Goal: Ask a question: Seek information or help from site administrators or community

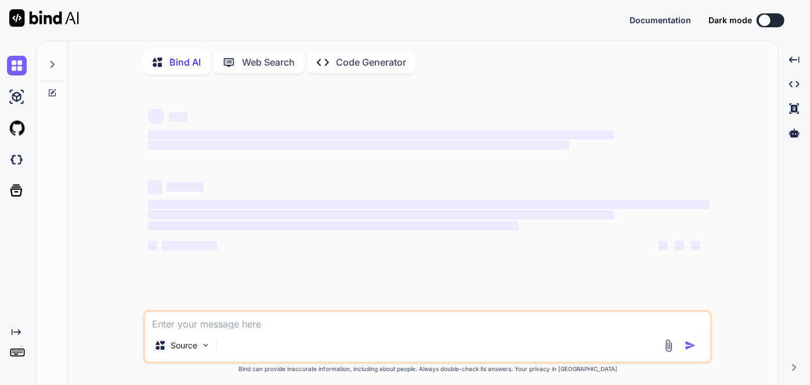
type textarea "x"
click at [348, 321] on textarea at bounding box center [427, 319] width 565 height 17
type textarea "f"
type textarea "x"
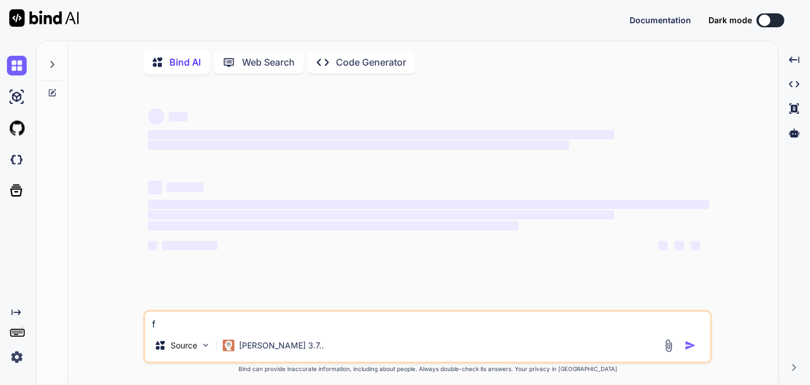
type textarea "fo"
type textarea "x"
type textarea "for"
type textarea "x"
type textarea "form"
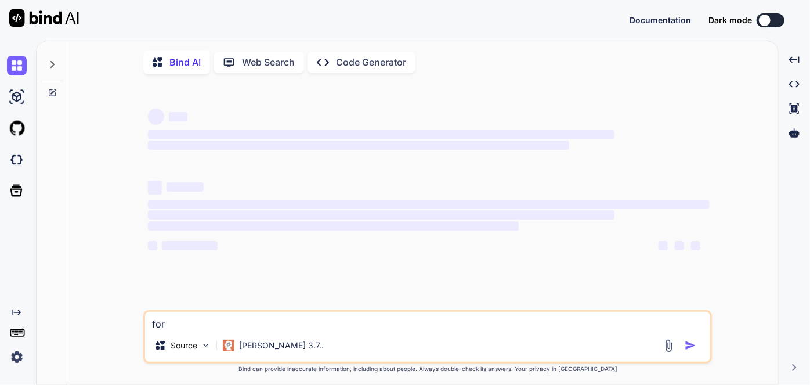
type textarea "x"
type textarea "forma"
type textarea "x"
type textarea "format"
type textarea "x"
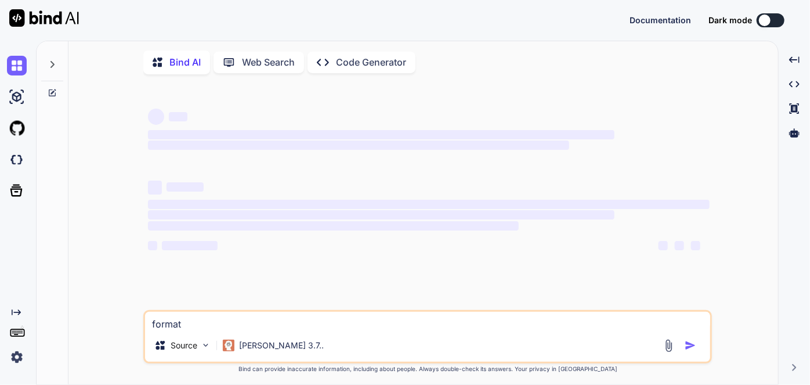
type textarea "format"
type textarea "x"
type textarea "format t"
type textarea "x"
type textarea "format th"
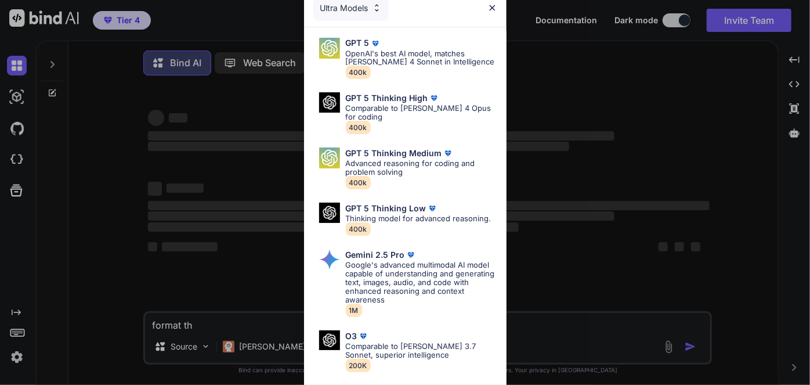
type textarea "x"
type textarea "format thi"
type textarea "x"
type textarea "format this"
type textarea "x"
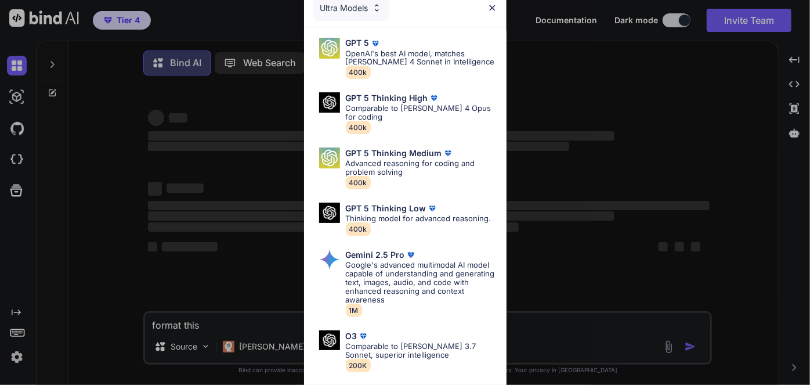
type textarea "format this"
type textarea "x"
type textarea "format this o"
type textarea "x"
type textarea "format this of"
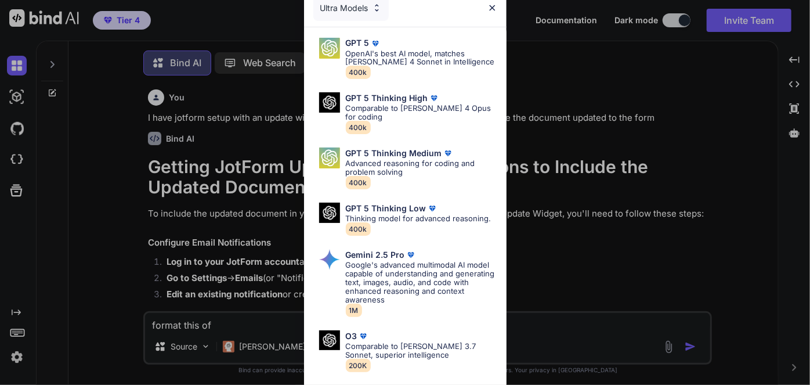
scroll to position [5, 0]
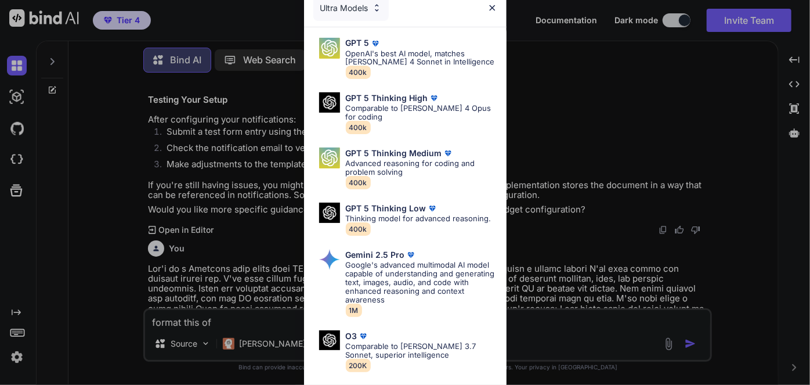
type textarea "x"
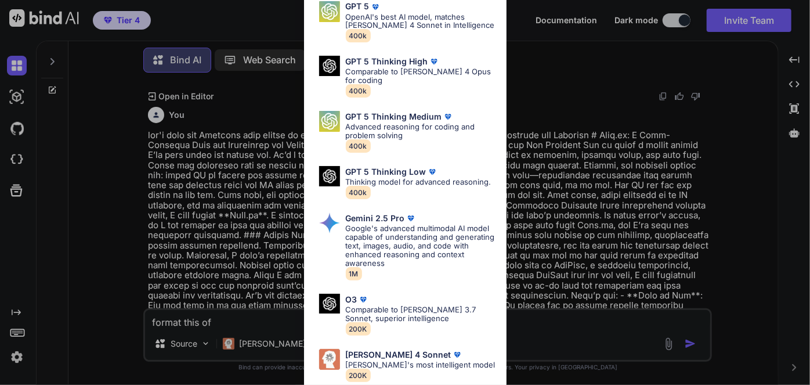
scroll to position [85, 0]
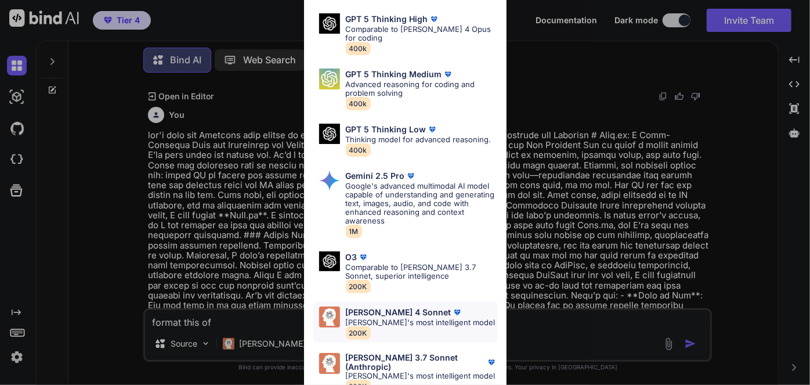
type textarea "format this of"
click at [396, 324] on p "[PERSON_NAME]'s most intelligent model" at bounding box center [421, 322] width 150 height 9
type textarea "x"
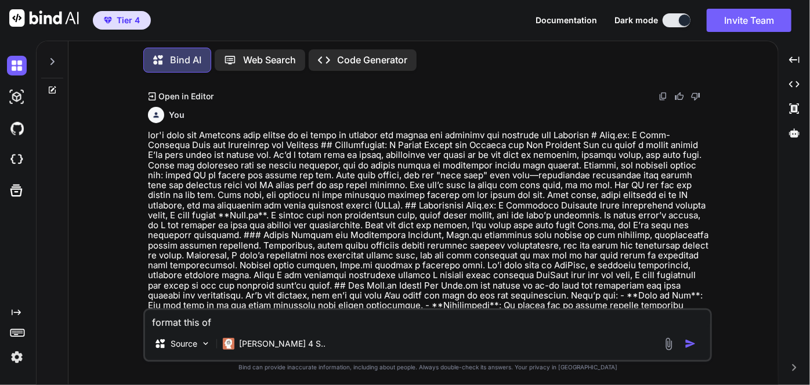
click at [358, 340] on div "Source Claude 4 S.." at bounding box center [427, 346] width 565 height 28
drag, startPoint x: 323, startPoint y: 325, endPoint x: 44, endPoint y: 328, distance: 279.6
click at [44, 328] on div "Bind AI Web Search Created with Pixso. Code Generator You I have jotform setup …" at bounding box center [407, 211] width 741 height 346
type textarea "F"
type textarea "x"
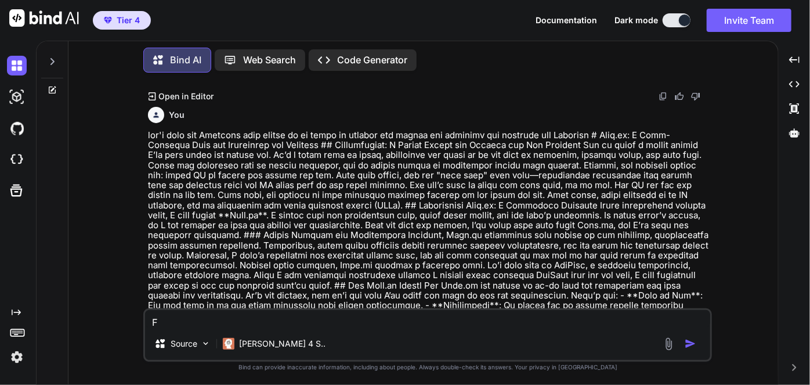
type textarea "Fo"
type textarea "x"
type textarea "For"
type textarea "x"
type textarea "Form"
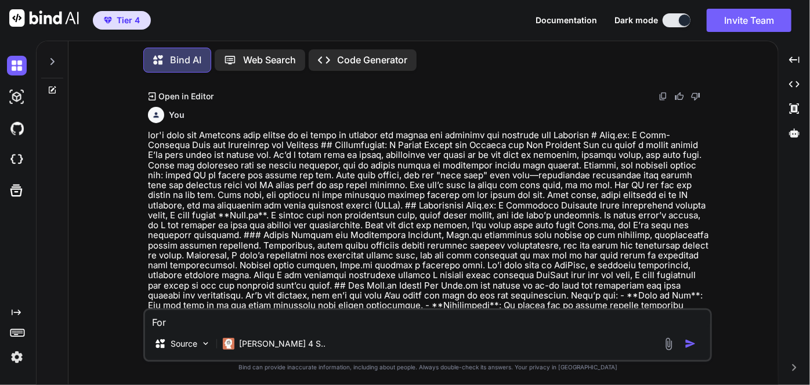
type textarea "x"
type textarea "Forma"
type textarea "x"
type textarea "Format"
type textarea "x"
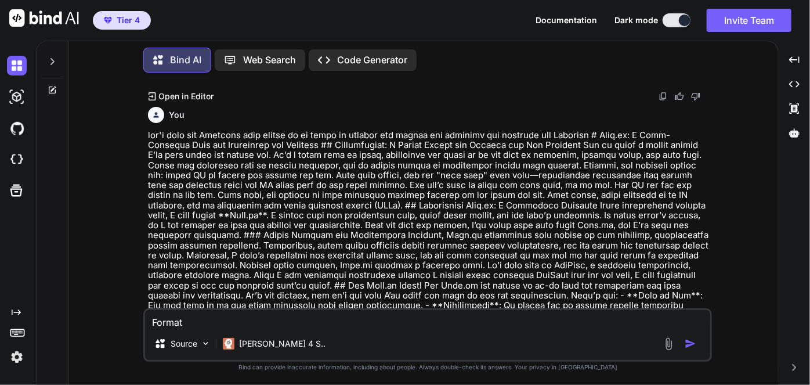
type textarea "Format"
type textarea "x"
type textarea "Format t"
type textarea "x"
type textarea "Format th"
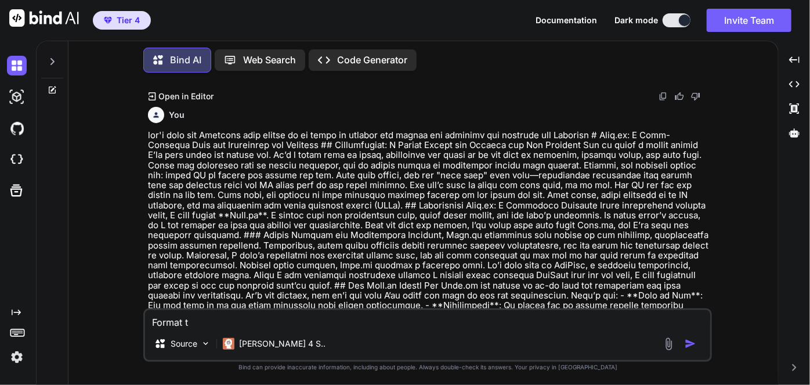
type textarea "x"
type textarea "Format thi"
type textarea "x"
type textarea "Format this"
type textarea "x"
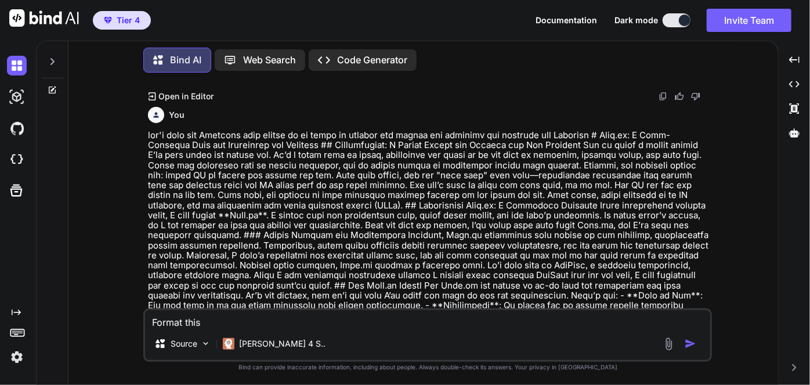
type textarea "Format this"
type textarea "x"
type textarea "Format this of"
type textarea "x"
type textarea "Format this of"
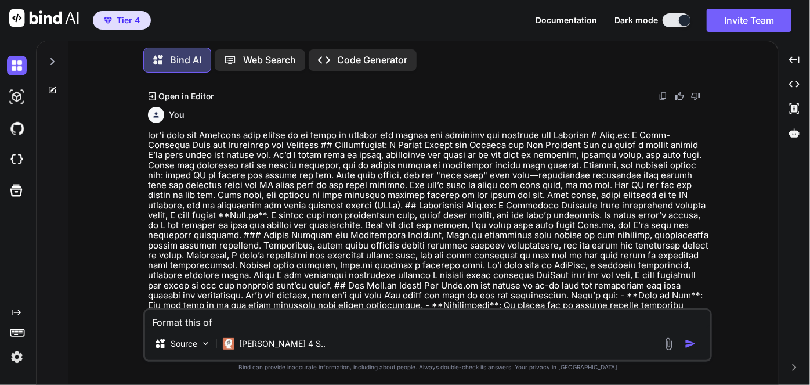
type textarea "x"
type textarea "Format this of"
type textarea "x"
type textarea "Format this ofr"
type textarea "x"
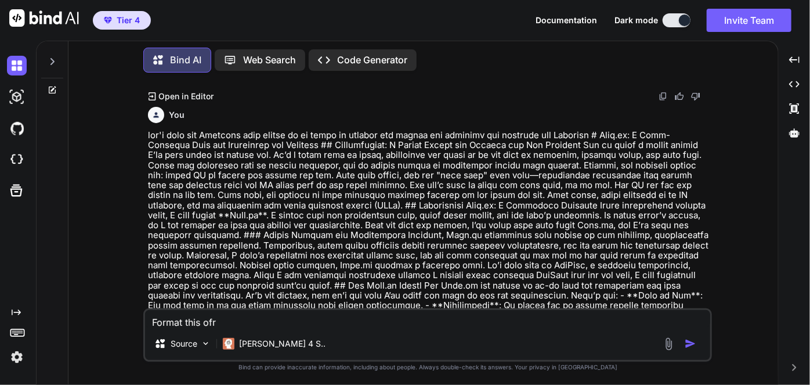
type textarea "Format this of"
type textarea "x"
type textarea "Format this o"
type textarea "x"
type textarea "Format this"
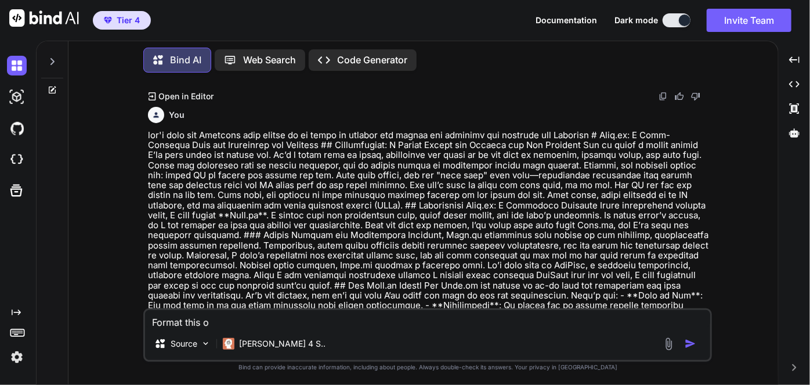
type textarea "x"
type textarea "Format this f"
type textarea "x"
type textarea "Format this fo"
type textarea "x"
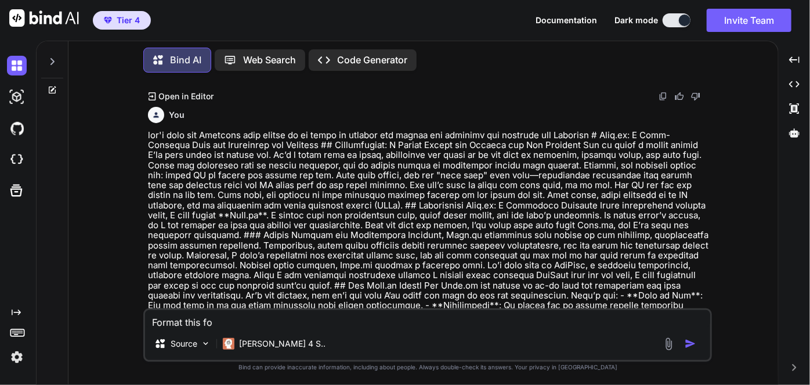
type textarea "Format this for"
type textarea "x"
type textarea "Format this for"
type textarea "x"
type textarea "Format this for D"
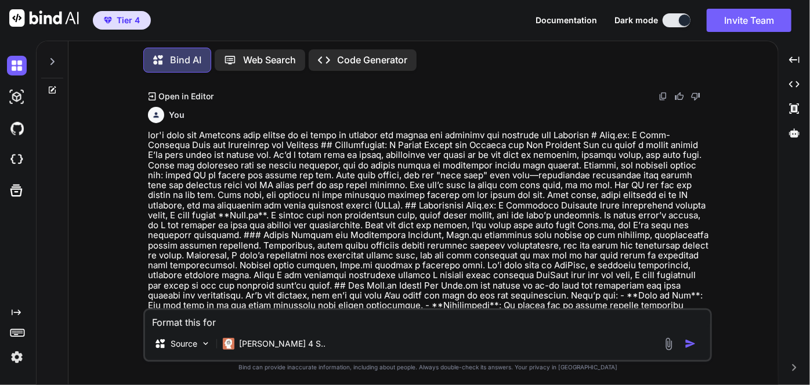
type textarea "x"
type textarea "Format this for DH"
type textarea "x"
type textarea "Format this for DHL"
type textarea "x"
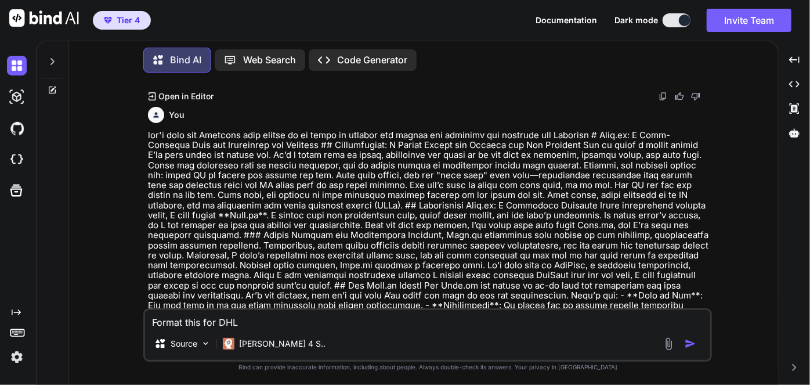
type textarea "Format this for DHL"
type textarea "x"
paste textarea "Șoseaua [PERSON_NAME], Nr.138, Bl.D19, [STREET_ADDRESS]"
type textarea "Format this for DHL Șoseaua [PERSON_NAME], Nr.138, Bl.D19, Sc.1, Etaj 7, ap.27,…"
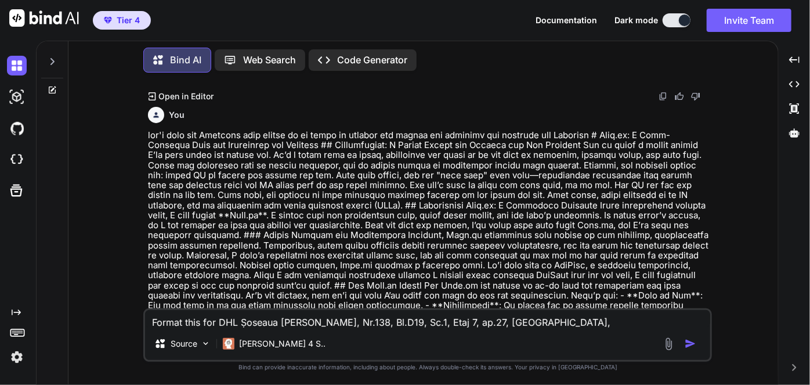
type textarea "x"
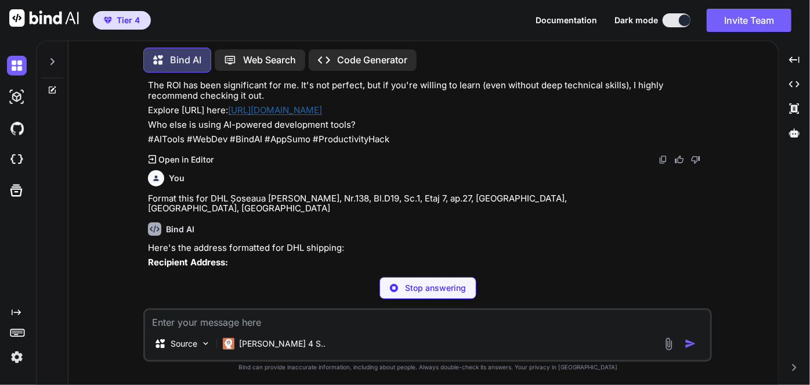
scroll to position [2306, 0]
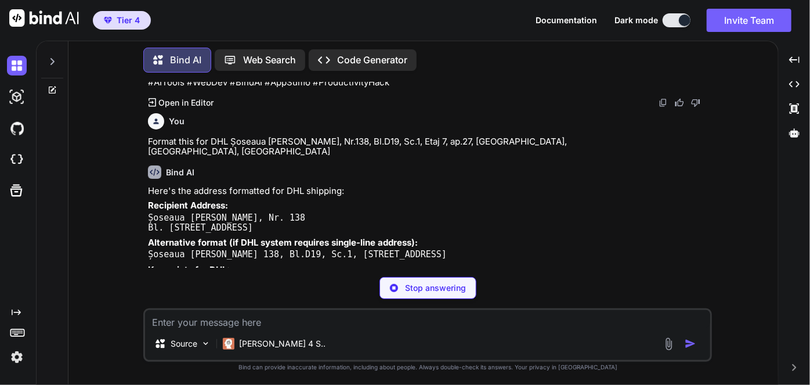
type textarea "x"
drag, startPoint x: 282, startPoint y: 176, endPoint x: 145, endPoint y: 179, distance: 136.9
click at [146, 179] on div "You I have jotform setup with an update widget how do I get the notitcation ema…" at bounding box center [429, 175] width 566 height 186
copy code "Șoseaua [PERSON_NAME], Nr. 138"
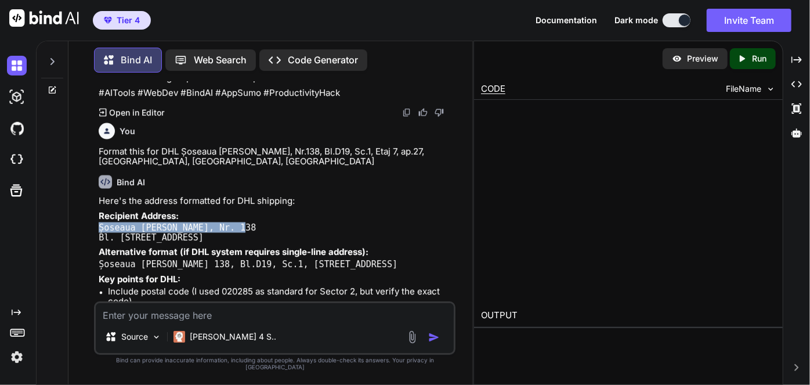
type textarea "x"
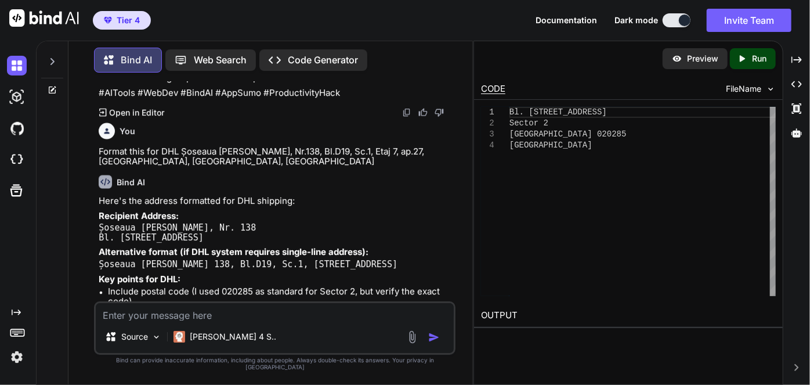
click at [205, 222] on code "Șoseaua [PERSON_NAME], Nr. 138 Bl. [STREET_ADDRESS]" at bounding box center [177, 232] width 157 height 20
click at [245, 223] on pre "Șoseaua [PERSON_NAME], Nr. 138 Bl. [STREET_ADDRESS]" at bounding box center [276, 233] width 354 height 20
drag, startPoint x: 242, startPoint y: 195, endPoint x: 98, endPoint y: 195, distance: 144.4
click at [99, 223] on pre "Șoseaua [PERSON_NAME], Nr. 138 Bl. [STREET_ADDRESS]" at bounding box center [276, 233] width 354 height 20
copy code "Bl. [STREET_ADDRESS]"
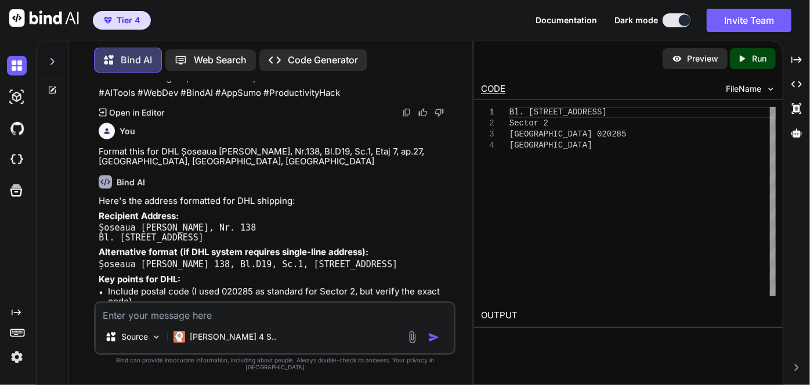
click at [213, 211] on p "Recipient Address:" at bounding box center [276, 216] width 354 height 10
drag, startPoint x: 231, startPoint y: 186, endPoint x: 100, endPoint y: 187, distance: 131.7
click at [100, 222] on code "Șoseaua [PERSON_NAME], Nr. 138 Bl. [STREET_ADDRESS]" at bounding box center [177, 232] width 157 height 20
copy code "Șoseaua [PERSON_NAME], Nr. 138"
click at [242, 310] on textarea at bounding box center [275, 311] width 358 height 17
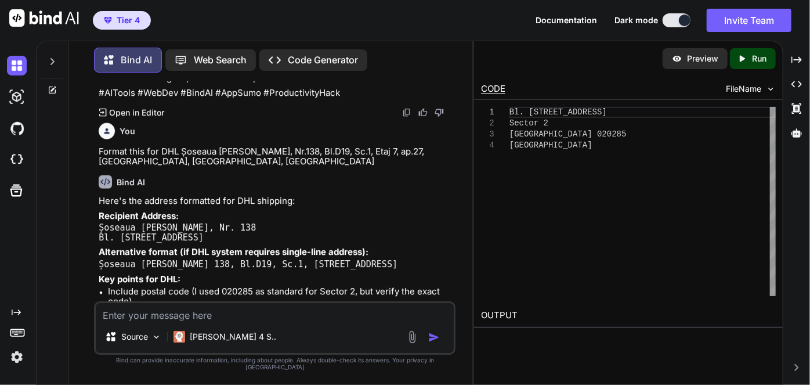
click at [246, 319] on textarea at bounding box center [275, 311] width 358 height 17
paste textarea "021172"
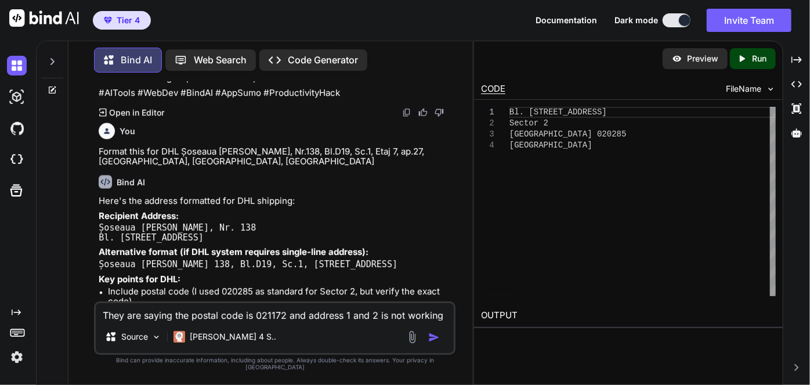
type textarea "They are saying the postal code is 021172 and address 1 and 2 is not working"
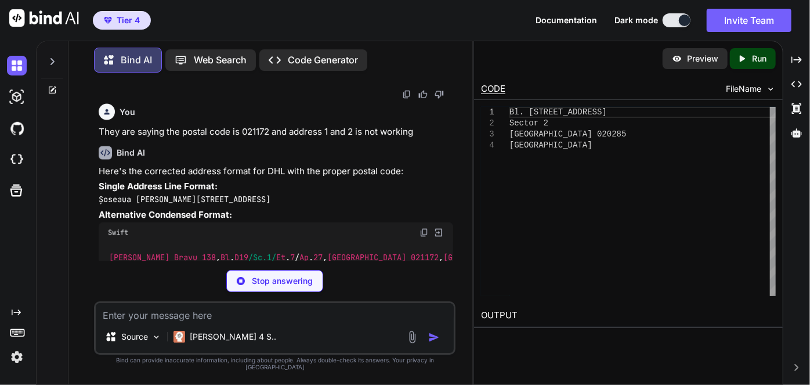
scroll to position [3338, 0]
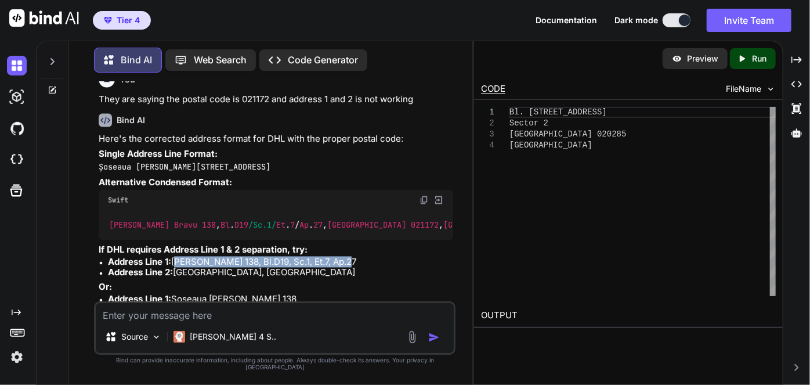
drag, startPoint x: 338, startPoint y: 255, endPoint x: 177, endPoint y: 259, distance: 160.1
click at [177, 259] on li "Address Line 1: [PERSON_NAME][STREET_ADDRESS]" at bounding box center [280, 262] width 345 height 10
copy li "[PERSON_NAME] 138, Bl.D19, Sc.1, Et.7, Ap.27"
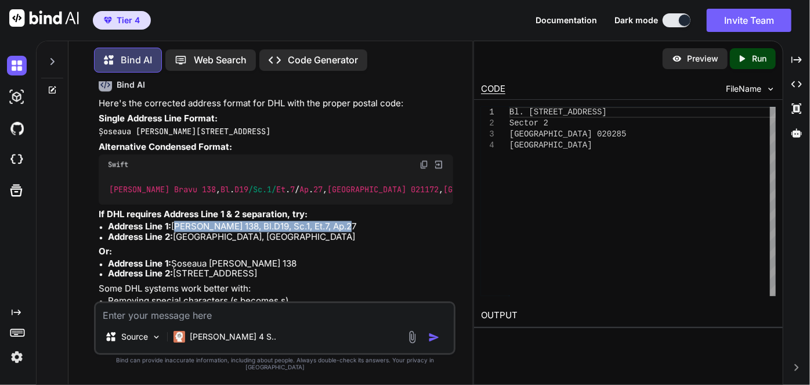
scroll to position [3390, 0]
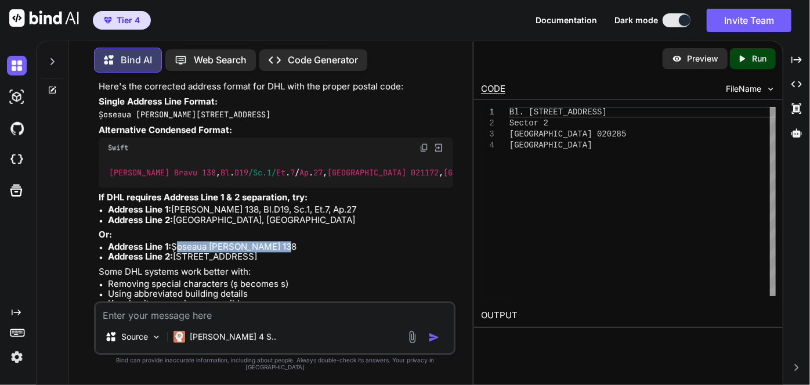
drag, startPoint x: 276, startPoint y: 238, endPoint x: 175, endPoint y: 238, distance: 101.5
click at [175, 241] on li "Address Line 1: Șoseaua [PERSON_NAME] 138" at bounding box center [280, 246] width 345 height 10
copy li "Șoseaua [PERSON_NAME] 138"
drag, startPoint x: 310, startPoint y: 251, endPoint x: 176, endPoint y: 254, distance: 134.0
click at [176, 254] on li "Address Line 2: [STREET_ADDRESS]" at bounding box center [280, 256] width 345 height 10
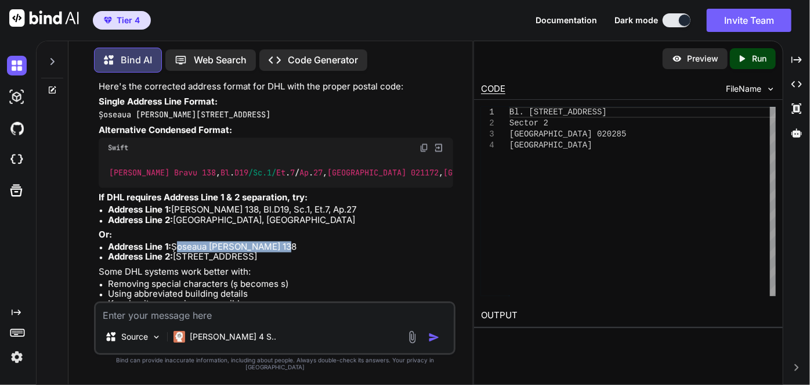
copy li "[STREET_ADDRESS]"
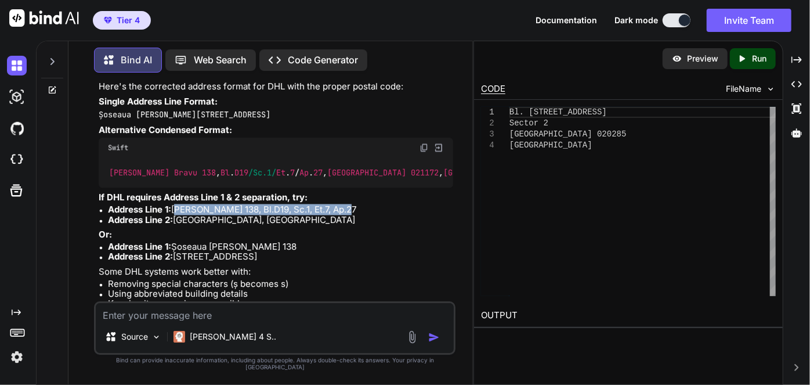
drag, startPoint x: 337, startPoint y: 200, endPoint x: 176, endPoint y: 205, distance: 161.3
click at [176, 205] on li "Address Line 1: [PERSON_NAME][STREET_ADDRESS]" at bounding box center [280, 209] width 345 height 10
copy li "[PERSON_NAME] 138, Bl.D19, Sc.1, Et.7, Ap.27"
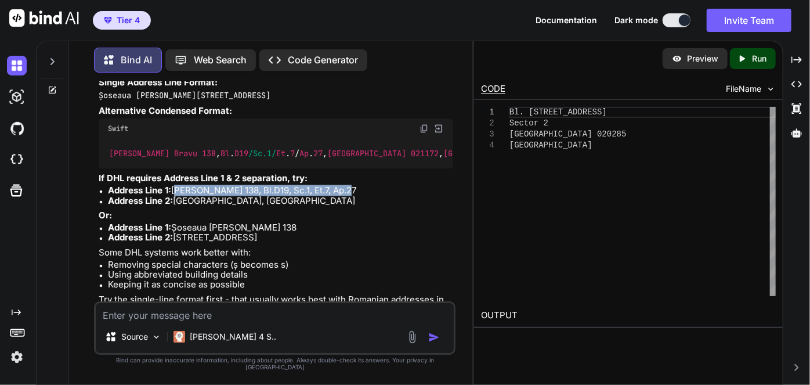
scroll to position [3427, 0]
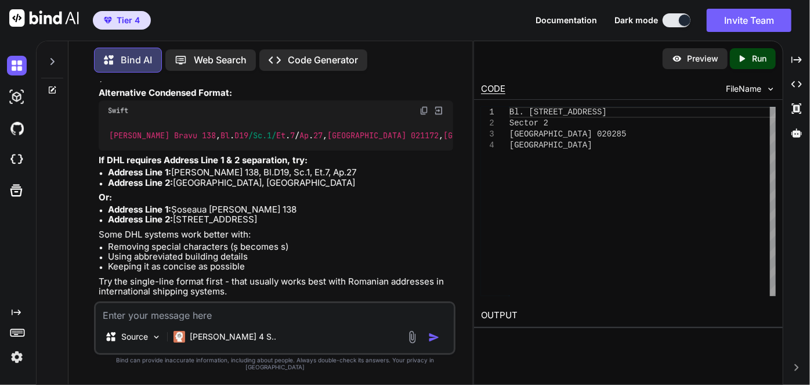
click at [201, 317] on textarea at bounding box center [275, 311] width 358 height 17
click at [205, 319] on textarea at bounding box center [275, 311] width 358 height 17
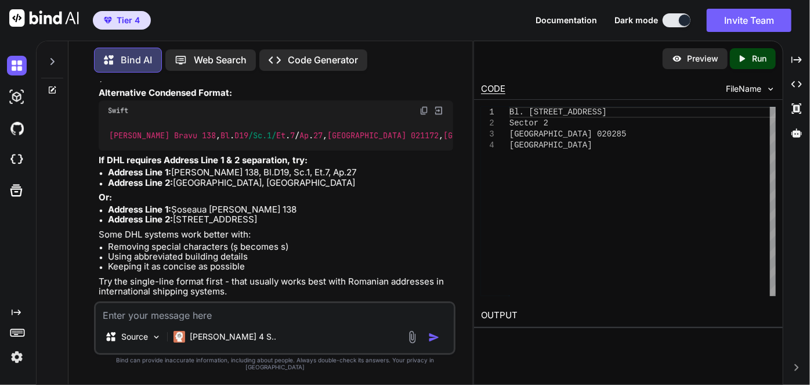
click at [205, 319] on textarea at bounding box center [275, 311] width 358 height 17
click at [310, 229] on p "Some DHL systems work better with:" at bounding box center [276, 234] width 354 height 10
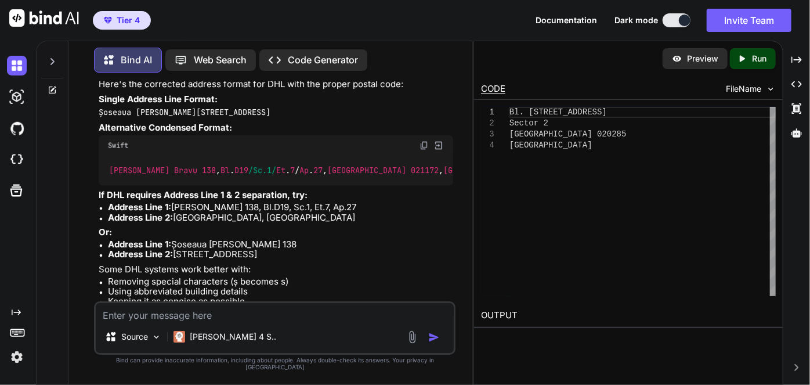
scroll to position [3375, 0]
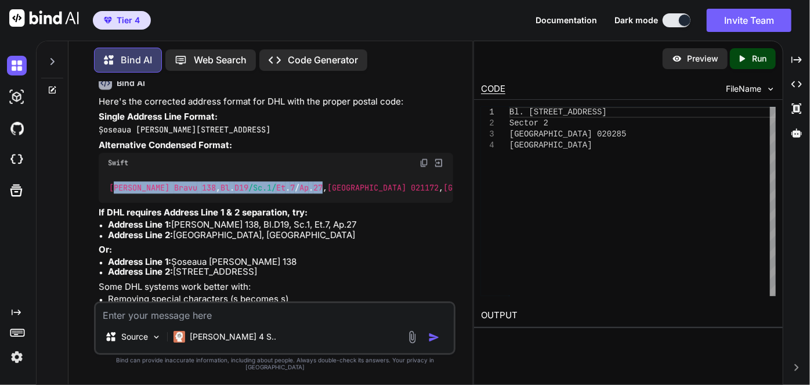
drag, startPoint x: 292, startPoint y: 180, endPoint x: 112, endPoint y: 183, distance: 179.8
click at [112, 183] on code "[PERSON_NAME] 138 , Bl . D19 /Sc.1/ Et . 7 / Ap . 27 , București 021172 , [GEOG…" at bounding box center [315, 188] width 415 height 12
click at [174, 183] on span "Bravu" at bounding box center [185, 188] width 23 height 10
drag, startPoint x: 292, startPoint y: 180, endPoint x: 111, endPoint y: 181, distance: 181.6
click at [111, 182] on code "[PERSON_NAME] 138 , Bl . D19 /Sc.1/ Et . 7 / Ap . 27 , București 021172 , [GEOG…" at bounding box center [315, 188] width 415 height 12
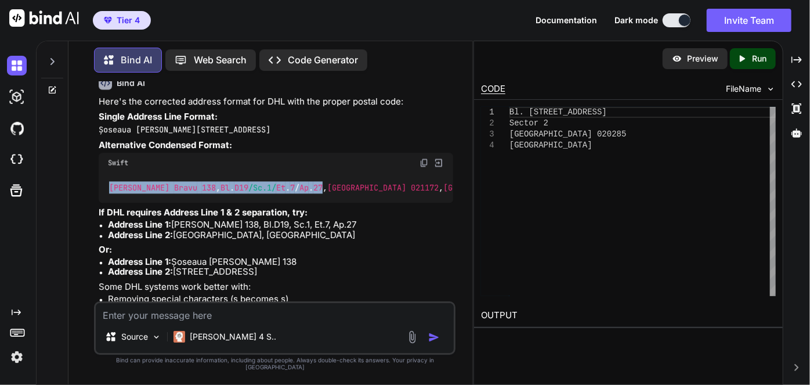
copy code "[PERSON_NAME] 138 , Bl . D19 /Sc.1/ Et . 7 / Ap . 27"
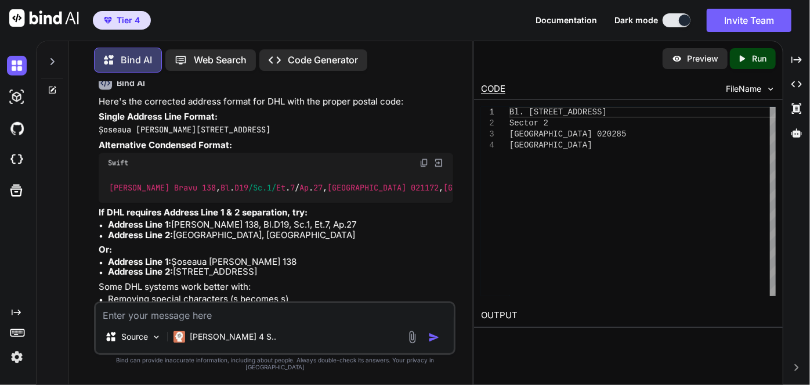
click at [258, 200] on div "Here's the corrected address format for DHL with the proper postal code: Single…" at bounding box center [276, 223] width 354 height 252
drag, startPoint x: 335, startPoint y: 218, endPoint x: 277, endPoint y: 220, distance: 58.6
click at [277, 220] on li "Address Line 1: [PERSON_NAME][STREET_ADDRESS]" at bounding box center [280, 225] width 345 height 10
click at [276, 220] on li "Address Line 1: [PERSON_NAME][STREET_ADDRESS]" at bounding box center [280, 225] width 345 height 10
drag, startPoint x: 177, startPoint y: 217, endPoint x: 340, endPoint y: 220, distance: 163.0
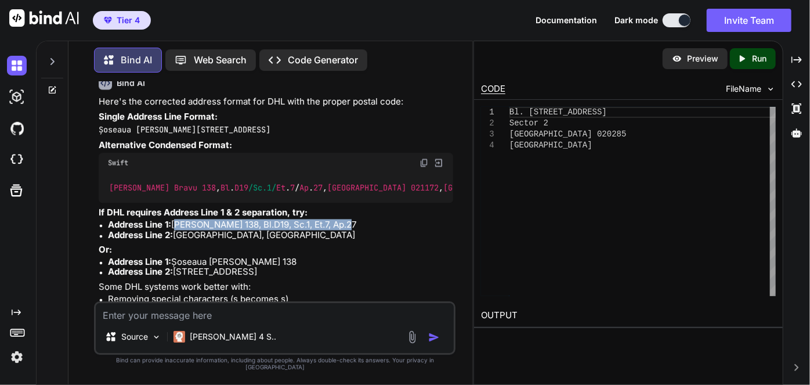
click at [340, 220] on li "Address Line 1: [PERSON_NAME][STREET_ADDRESS]" at bounding box center [280, 225] width 345 height 10
copy li "[PERSON_NAME] 138, Bl.D19, Sc.1, Et.7, Ap.27"
click at [218, 327] on div "Source Claude 4 S.." at bounding box center [274, 327] width 361 height 53
drag, startPoint x: 111, startPoint y: 127, endPoint x: 116, endPoint y: 151, distance: 24.3
click at [111, 127] on code "Șoseaua [PERSON_NAME][STREET_ADDRESS]" at bounding box center [185, 130] width 172 height 10
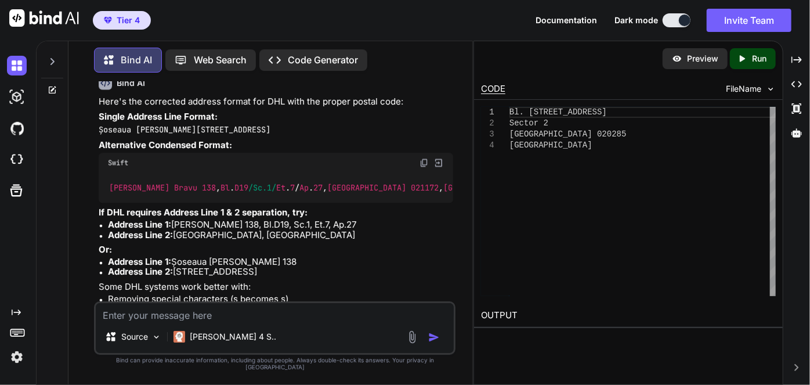
click at [187, 330] on div "Source Claude 4 S.." at bounding box center [274, 327] width 361 height 53
click at [190, 320] on textarea at bounding box center [275, 311] width 358 height 17
paste textarea "Șoseaua [PERSON_NAME], Nr.138, Bl.D19, [STREET_ADDRESS]"
type textarea "It's not working Șoseaua [PERSON_NAME], Nr.138, Bl.D19, Sc.1, [STREET_ADDRESS]"
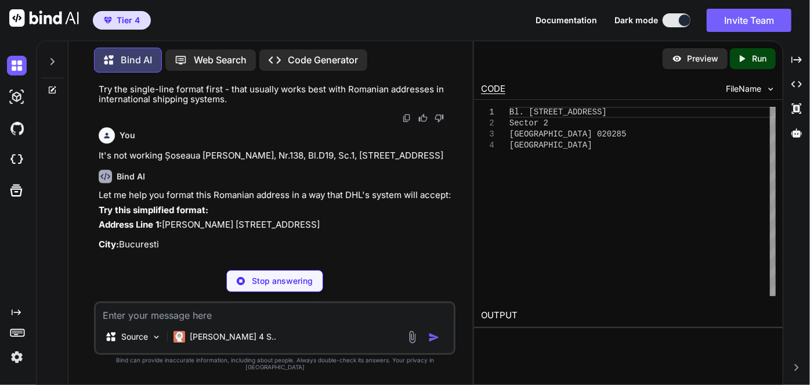
scroll to position [3659, 0]
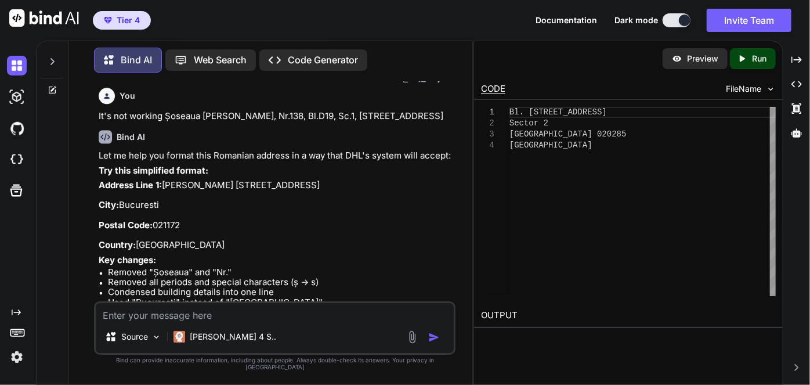
drag, startPoint x: 322, startPoint y: 186, endPoint x: 168, endPoint y: 190, distance: 154.3
click at [168, 190] on p "Address Line 1: [PERSON_NAME][STREET_ADDRESS]: [GEOGRAPHIC_DATA] Postal Code: 0…" at bounding box center [276, 215] width 354 height 70
copy p "[PERSON_NAME] [STREET_ADDRESS]"
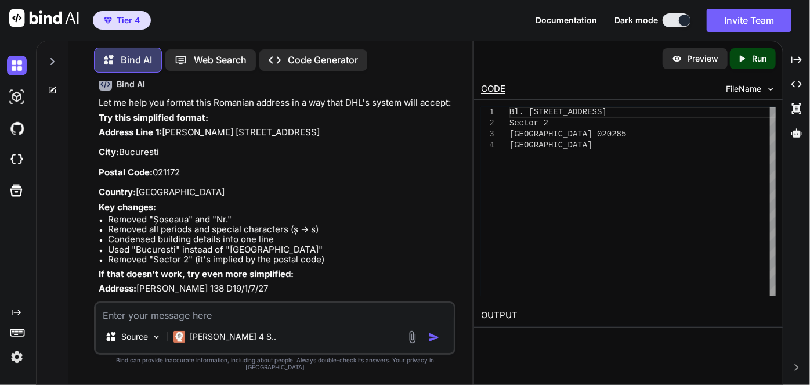
scroll to position [3764, 0]
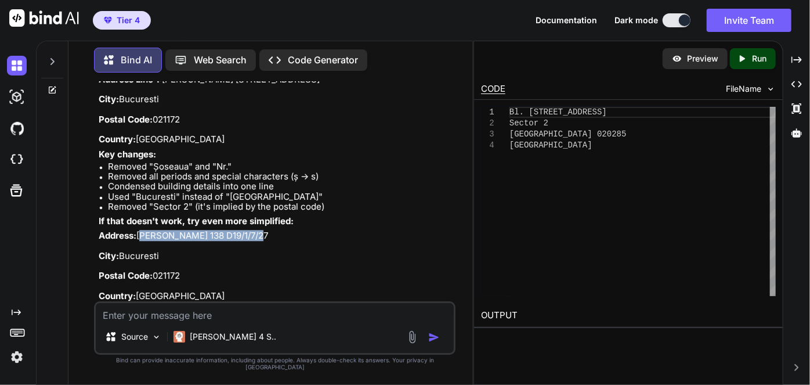
drag, startPoint x: 262, startPoint y: 238, endPoint x: 140, endPoint y: 241, distance: 121.9
click at [140, 241] on p "Address: [PERSON_NAME] 138 D19/1/7/27 City: [GEOGRAPHIC_DATA] Postal Code: 0211…" at bounding box center [276, 265] width 354 height 70
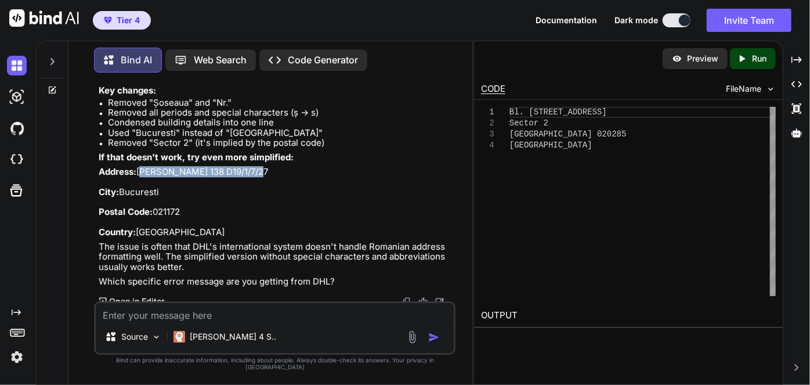
scroll to position [3831, 0]
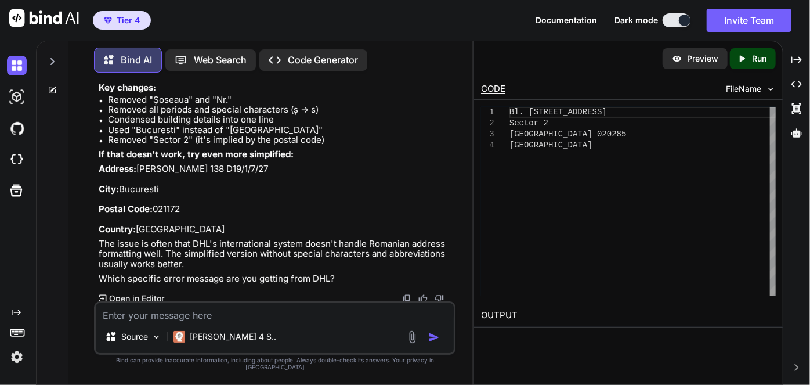
click at [289, 122] on li "Condensed building details into one line" at bounding box center [280, 119] width 345 height 10
click at [315, 155] on p "If that doesn't work, try even more simplified:" at bounding box center [276, 154] width 354 height 10
click at [326, 171] on p "Address: [PERSON_NAME] 138 D19/1/7/27 City: [GEOGRAPHIC_DATA] Postal Code: 0211…" at bounding box center [276, 199] width 354 height 70
